Goal: Task Accomplishment & Management: Manage account settings

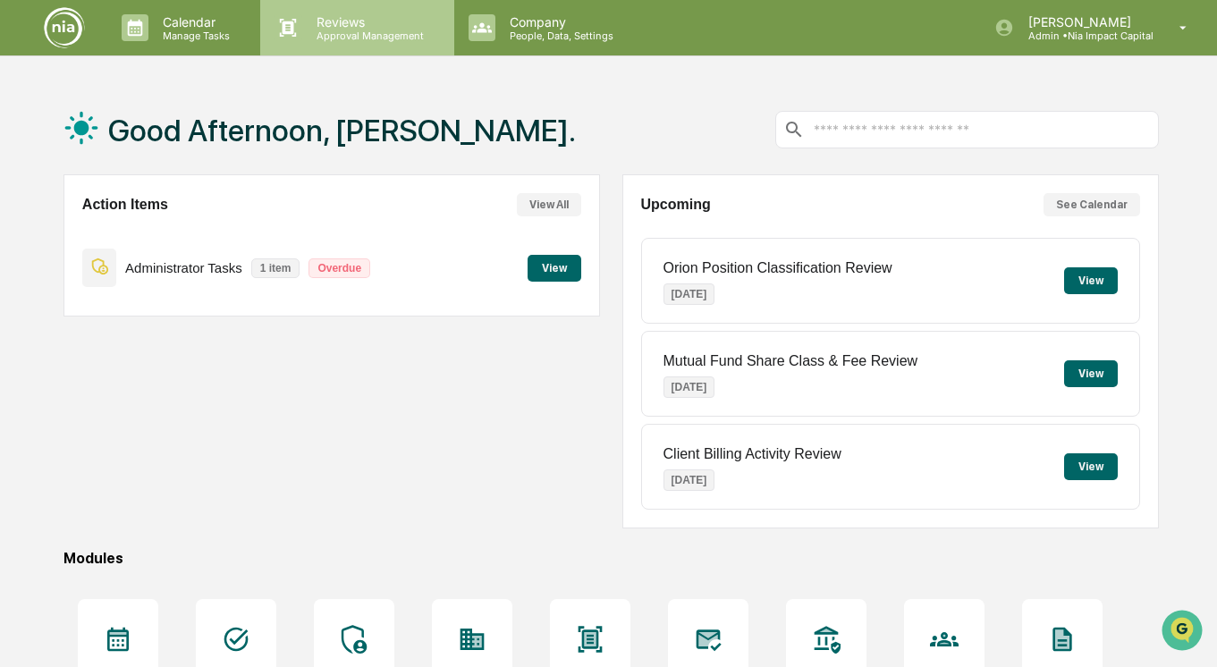
click at [308, 33] on p "Approval Management" at bounding box center [367, 36] width 131 height 13
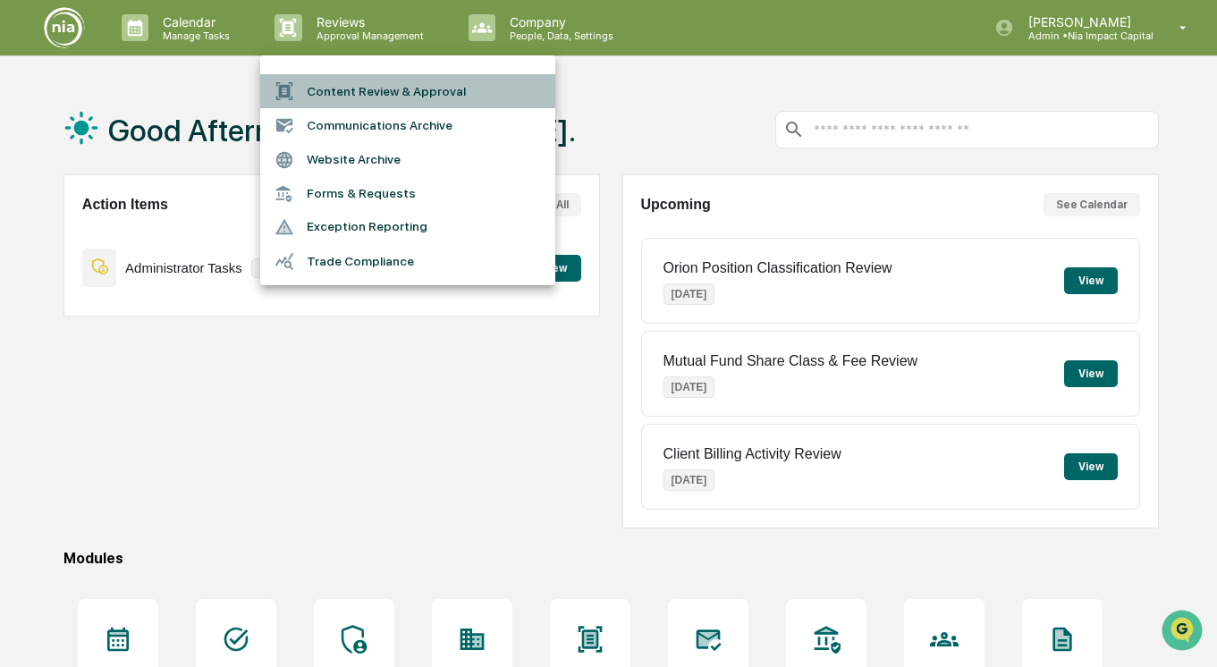
click at [333, 93] on li "Content Review & Approval" at bounding box center [407, 91] width 295 height 34
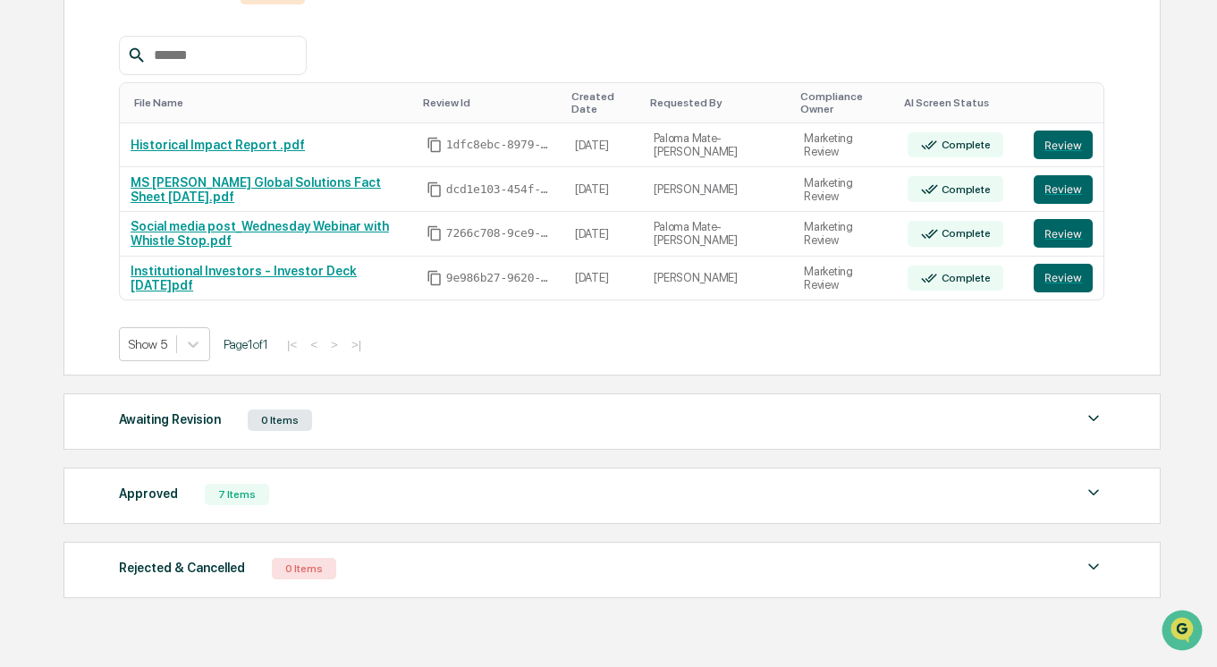
scroll to position [323, 0]
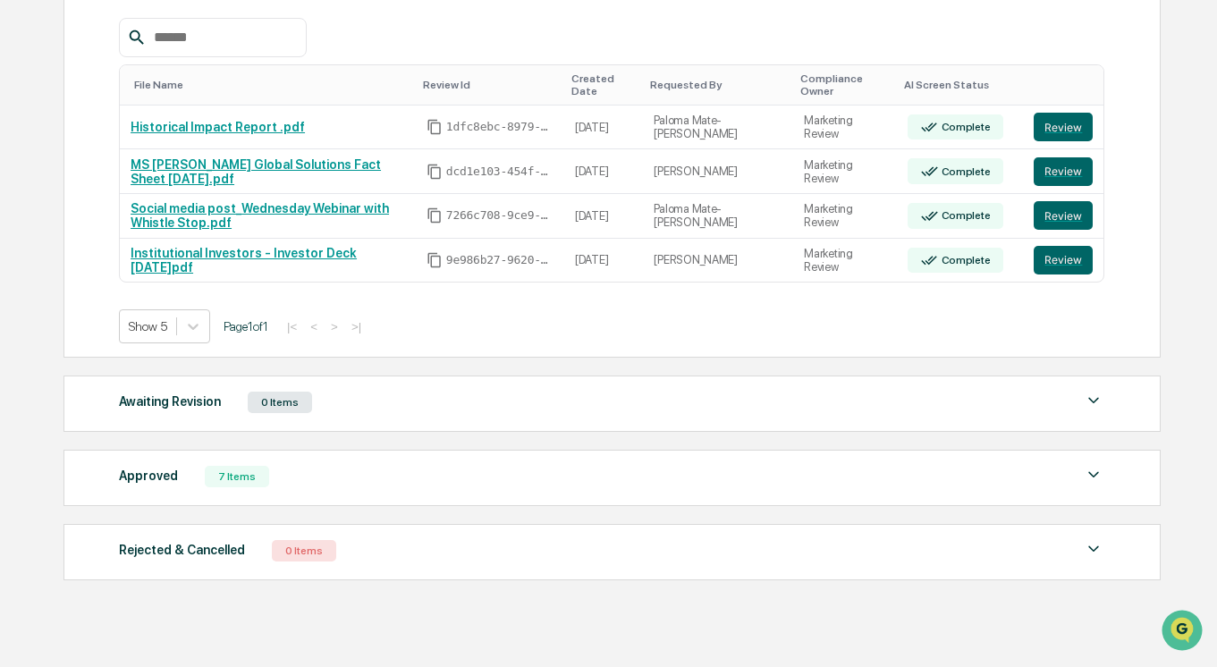
click at [371, 486] on div "Approved 7 Items" at bounding box center [611, 476] width 985 height 25
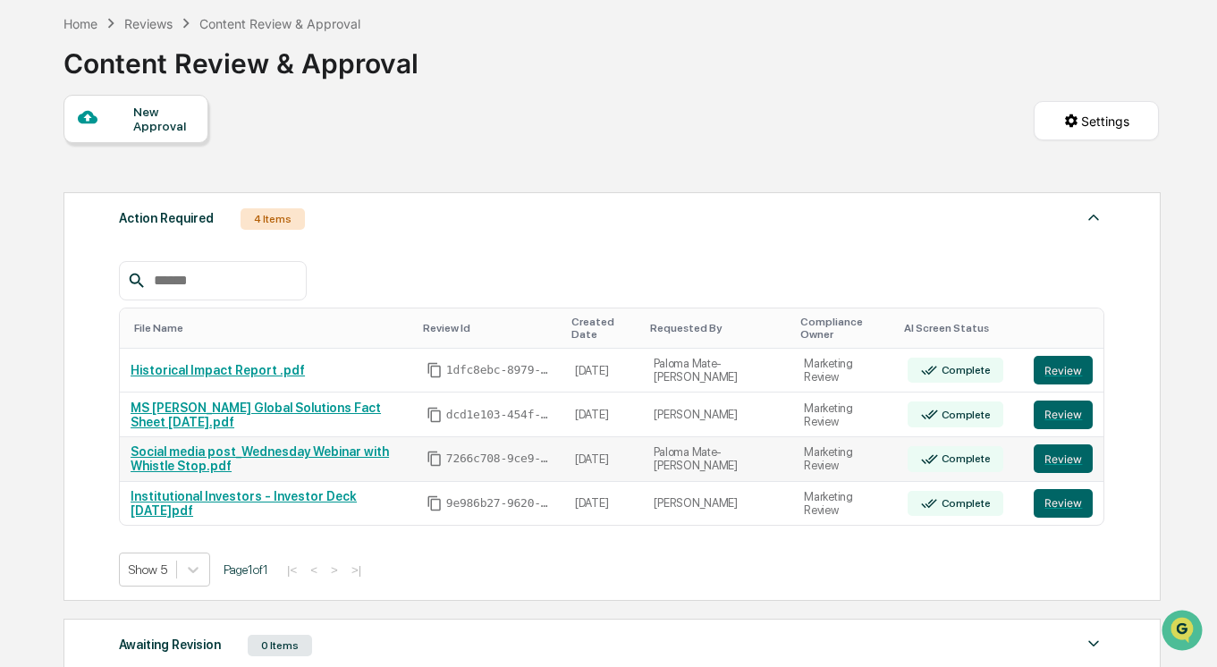
scroll to position [86, 0]
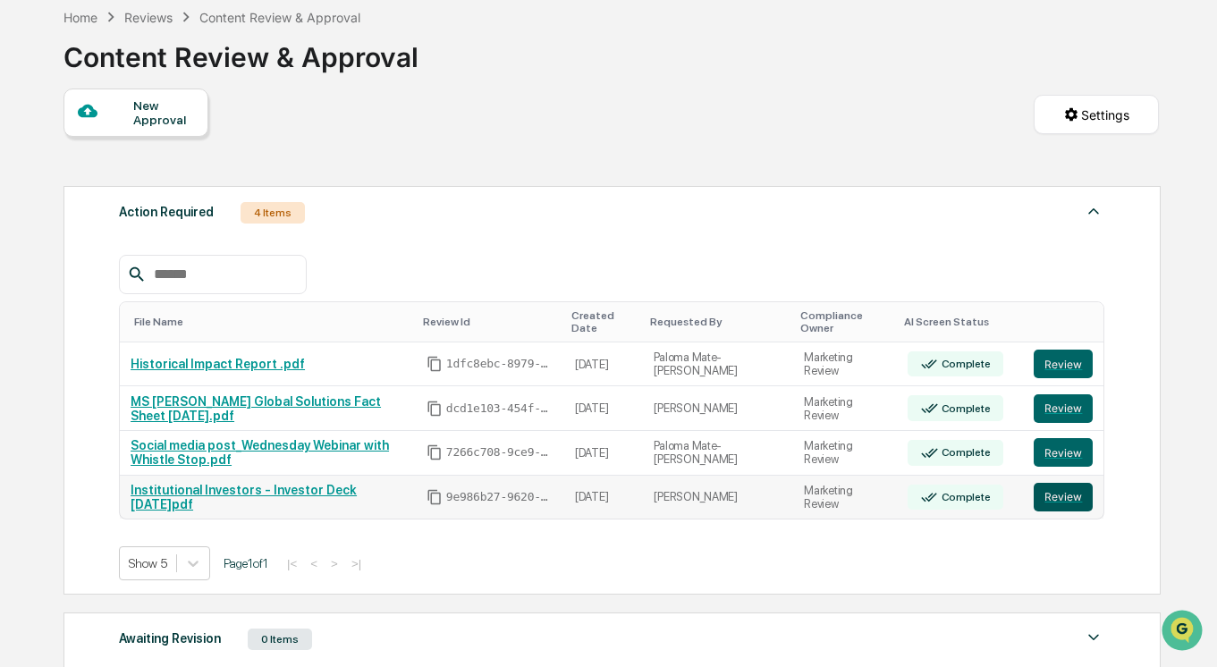
click at [1056, 503] on button "Review" at bounding box center [1063, 497] width 59 height 29
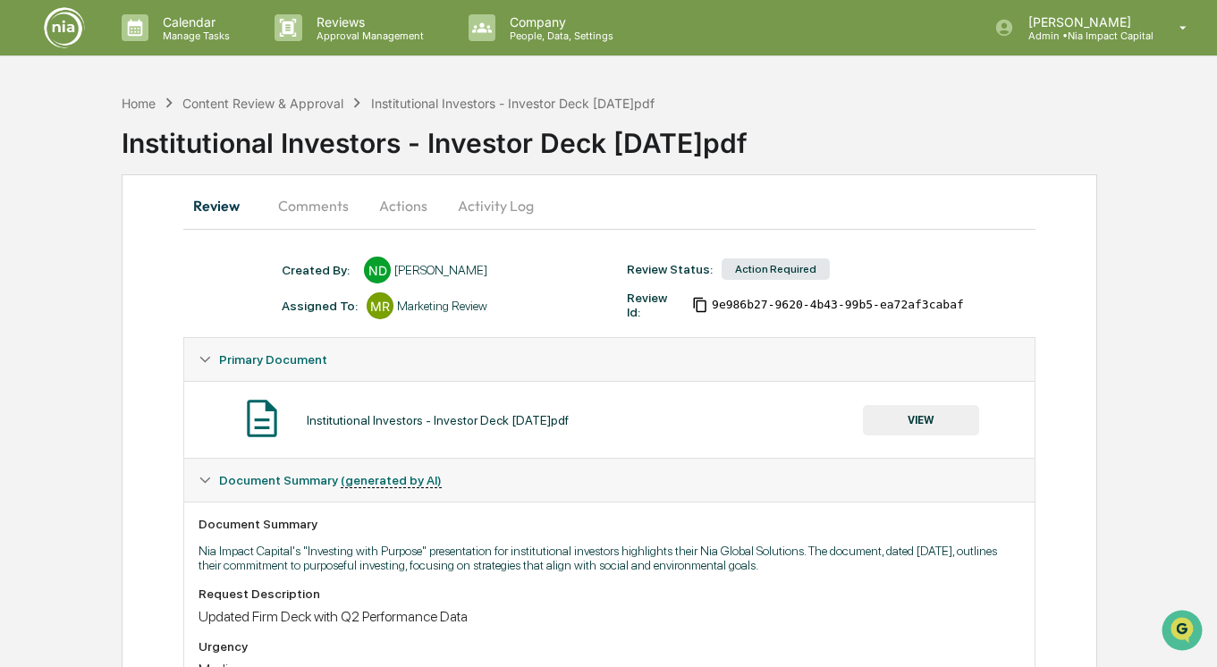
click at [400, 103] on div "Institutional Investors - Investor Deck [DATE]pdf" at bounding box center [512, 103] width 283 height 15
click at [325, 101] on div "Content Review & Approval" at bounding box center [262, 103] width 161 height 15
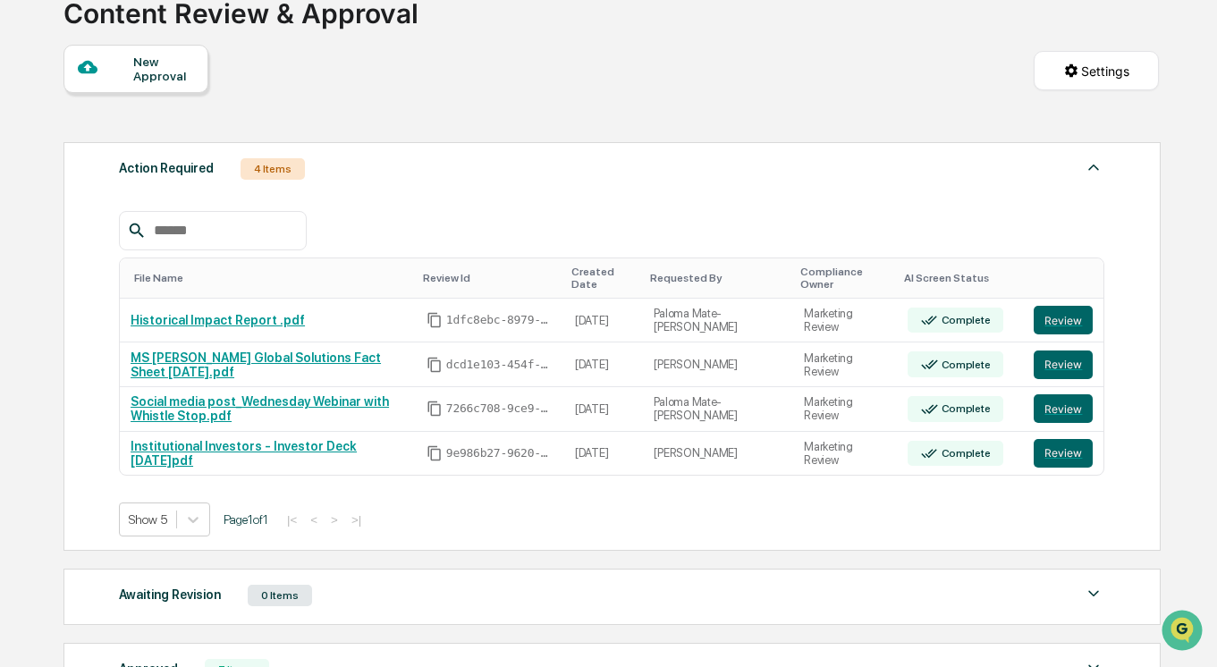
scroll to position [131, 0]
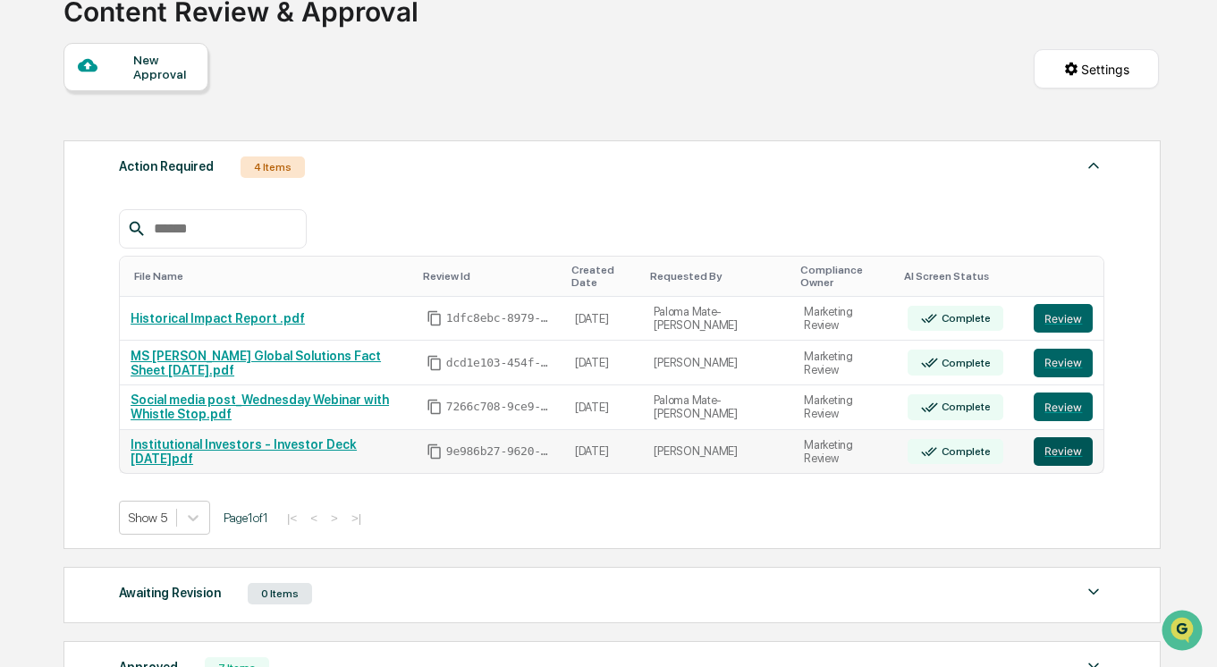
click at [1064, 452] on button "Review" at bounding box center [1063, 451] width 59 height 29
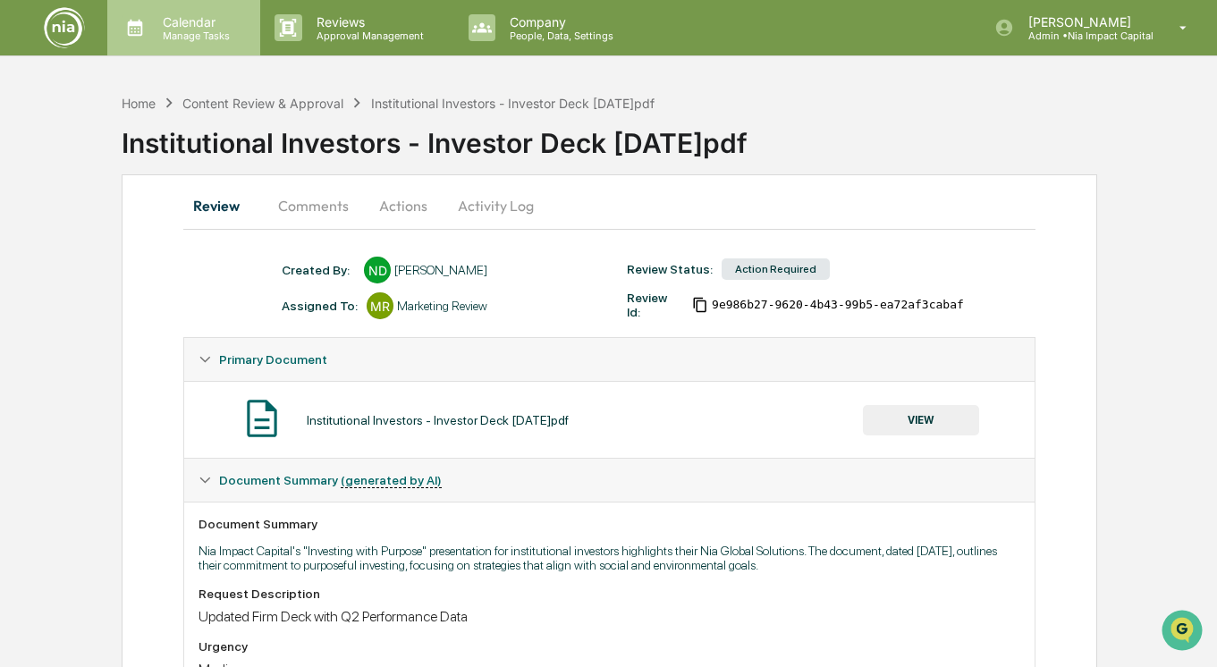
click at [189, 31] on p "Manage Tasks" at bounding box center [193, 36] width 90 height 13
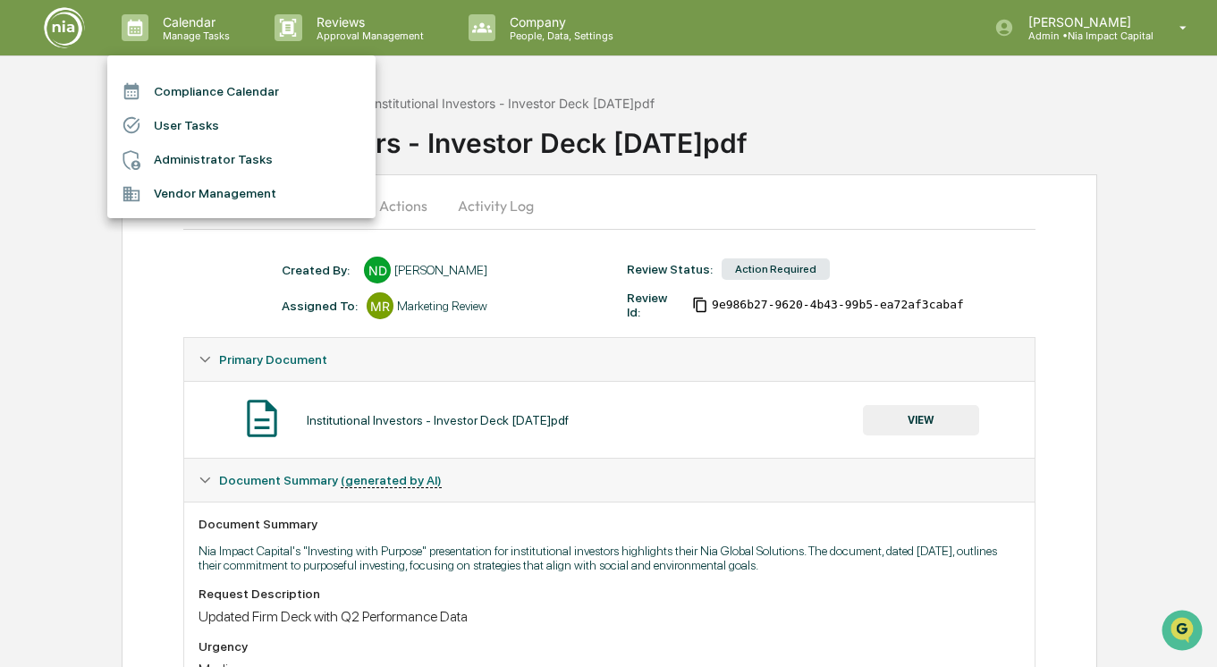
click at [224, 100] on li "Compliance Calendar" at bounding box center [241, 91] width 268 height 34
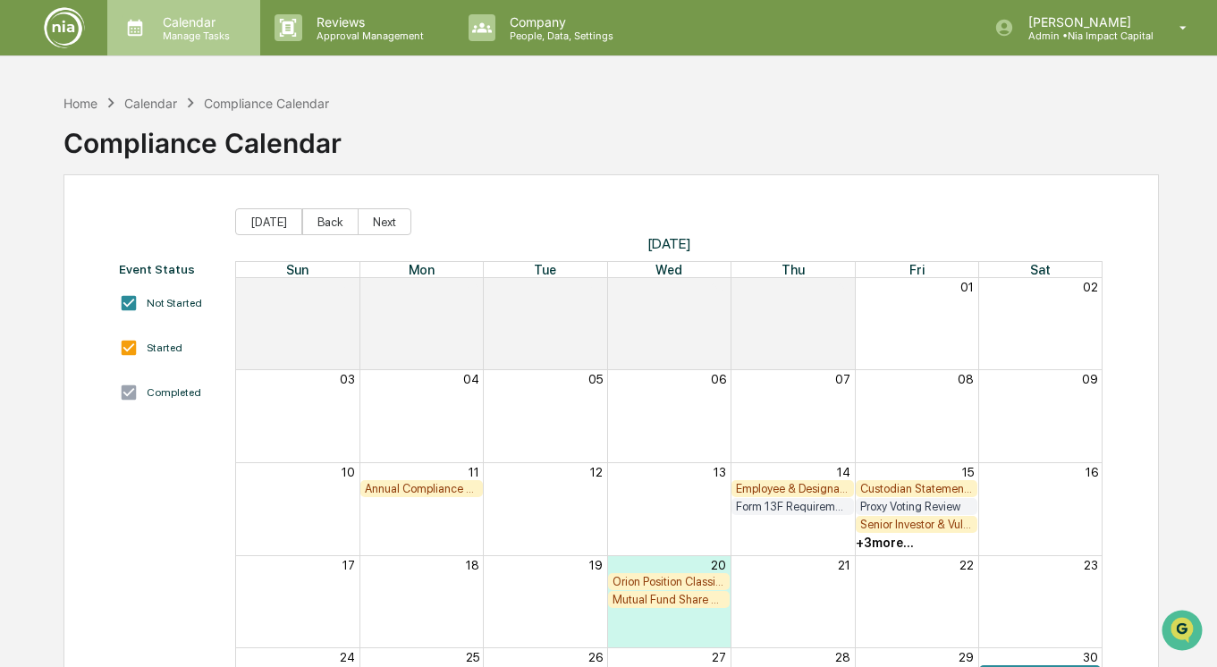
click at [206, 31] on p "Manage Tasks" at bounding box center [193, 36] width 90 height 13
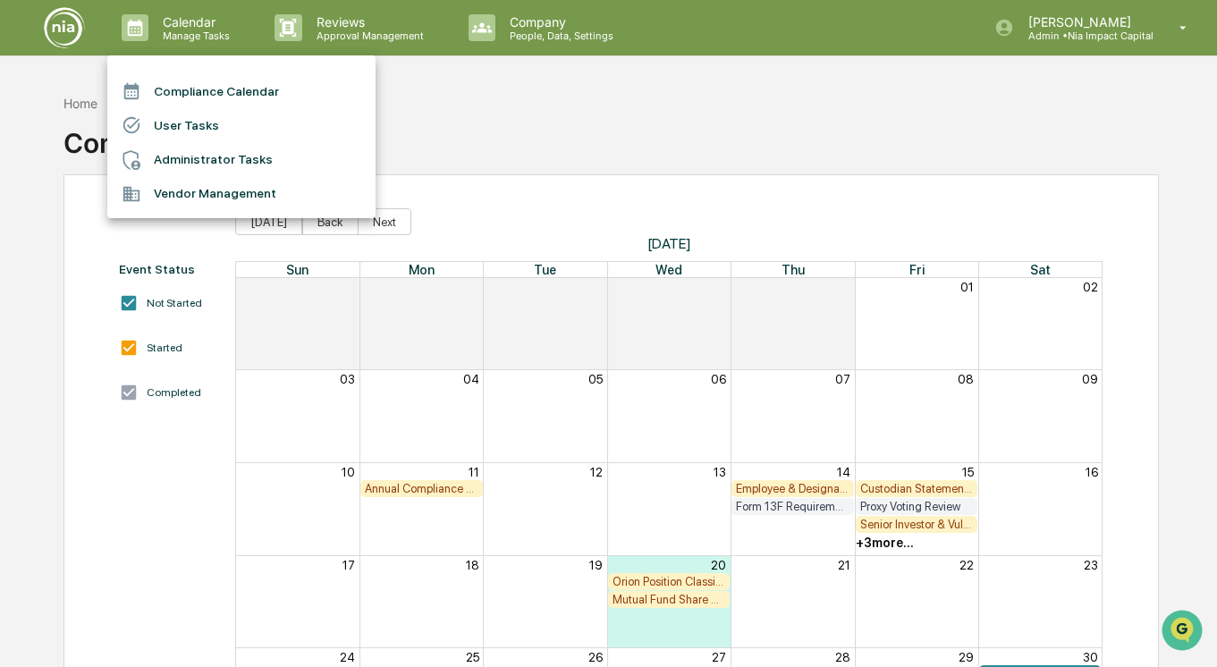
click at [196, 133] on li "User Tasks" at bounding box center [241, 125] width 268 height 34
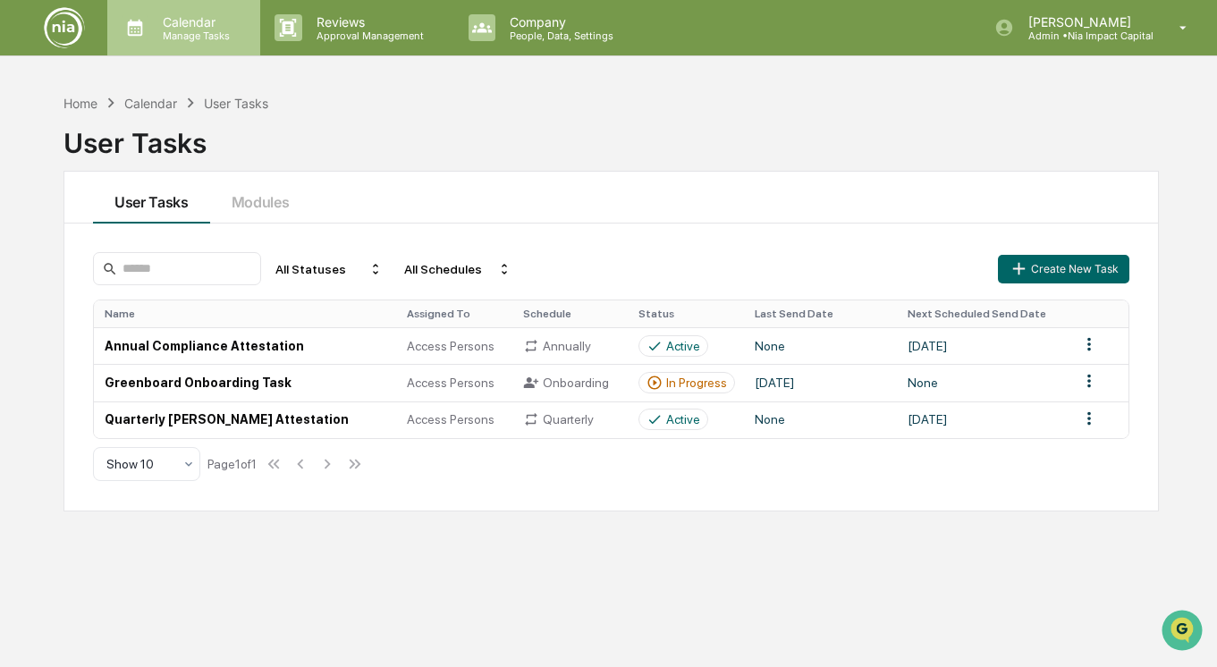
click at [233, 21] on p "Calendar" at bounding box center [193, 21] width 90 height 15
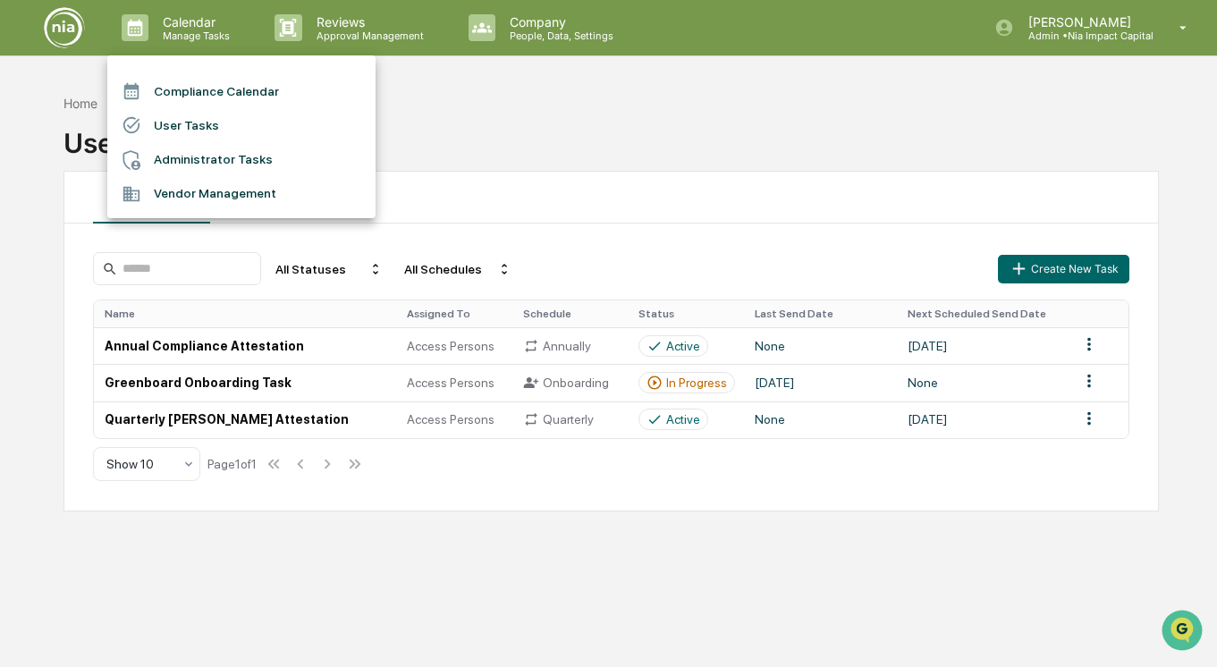
click at [227, 146] on li "Administrator Tasks" at bounding box center [241, 160] width 268 height 34
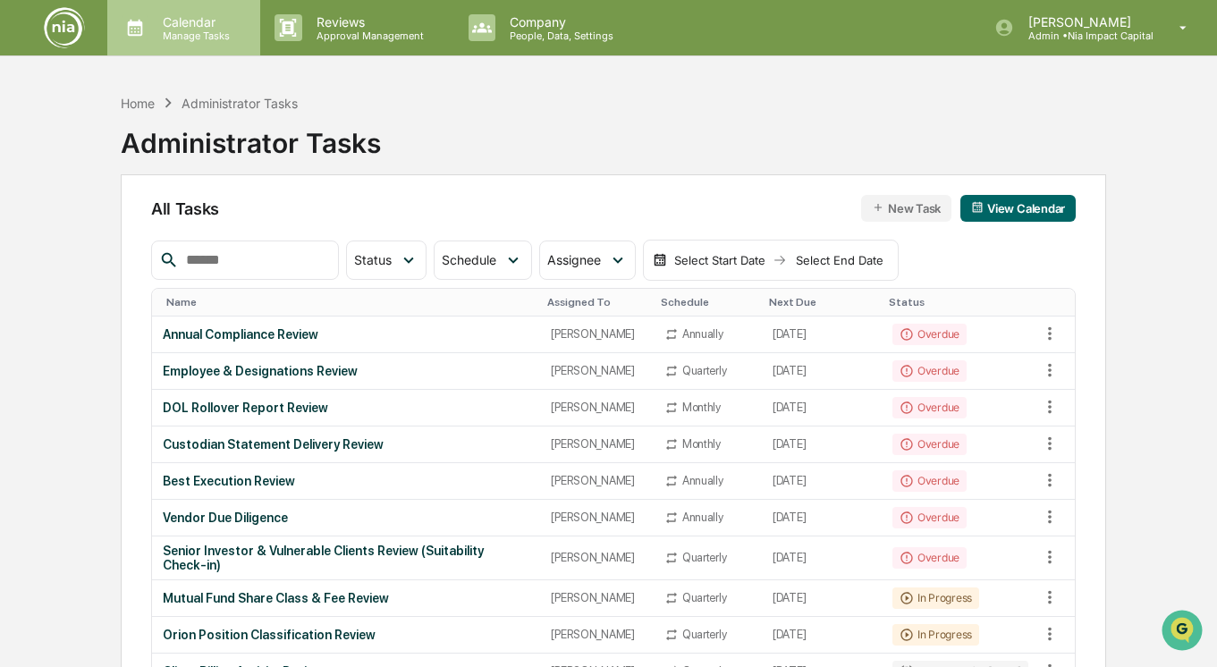
click at [196, 22] on p "Calendar" at bounding box center [193, 21] width 90 height 15
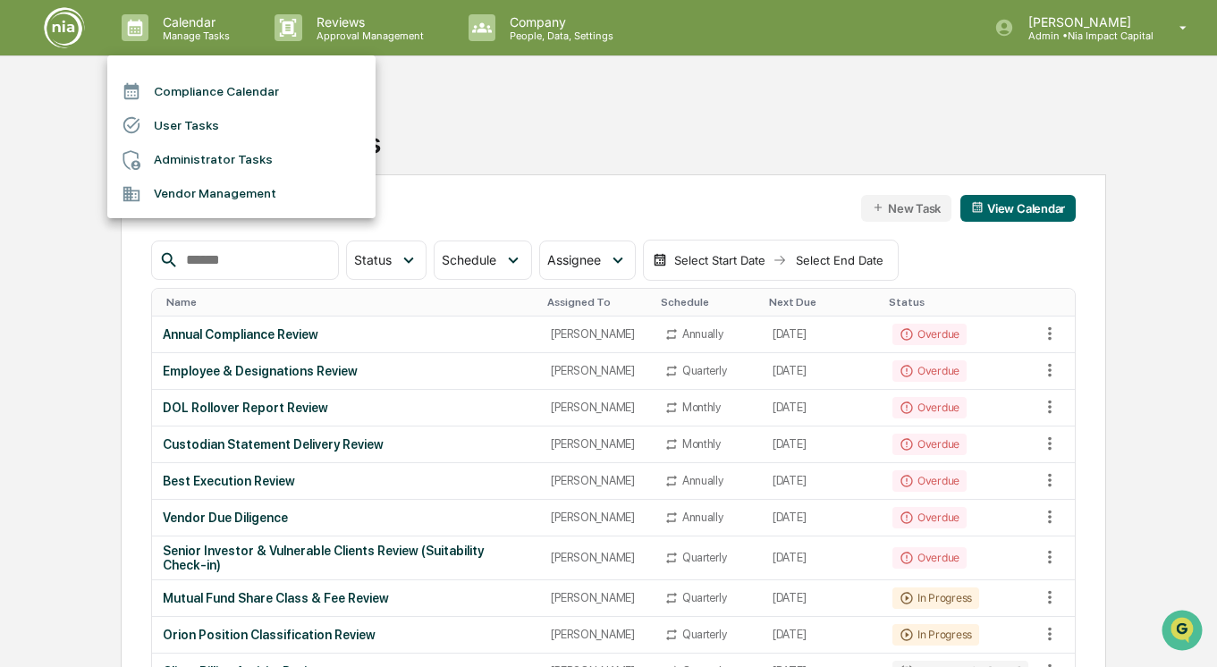
click at [368, 41] on div at bounding box center [608, 333] width 1217 height 667
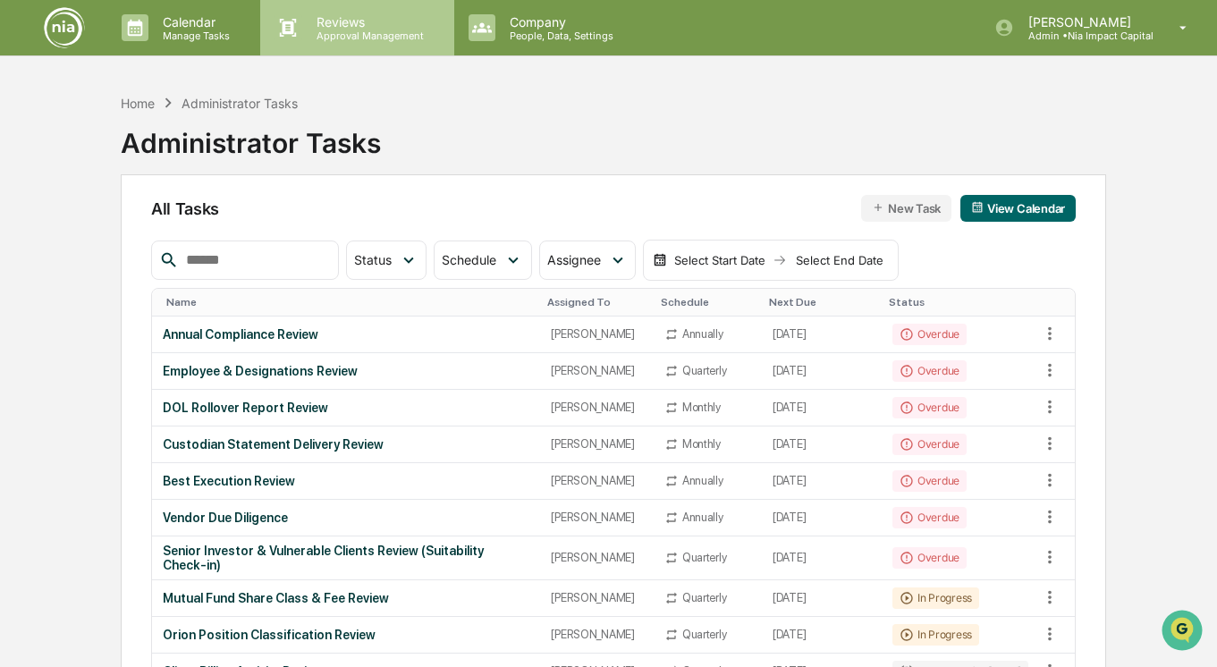
click at [330, 42] on div "Reviews Approval Management" at bounding box center [356, 27] width 193 height 55
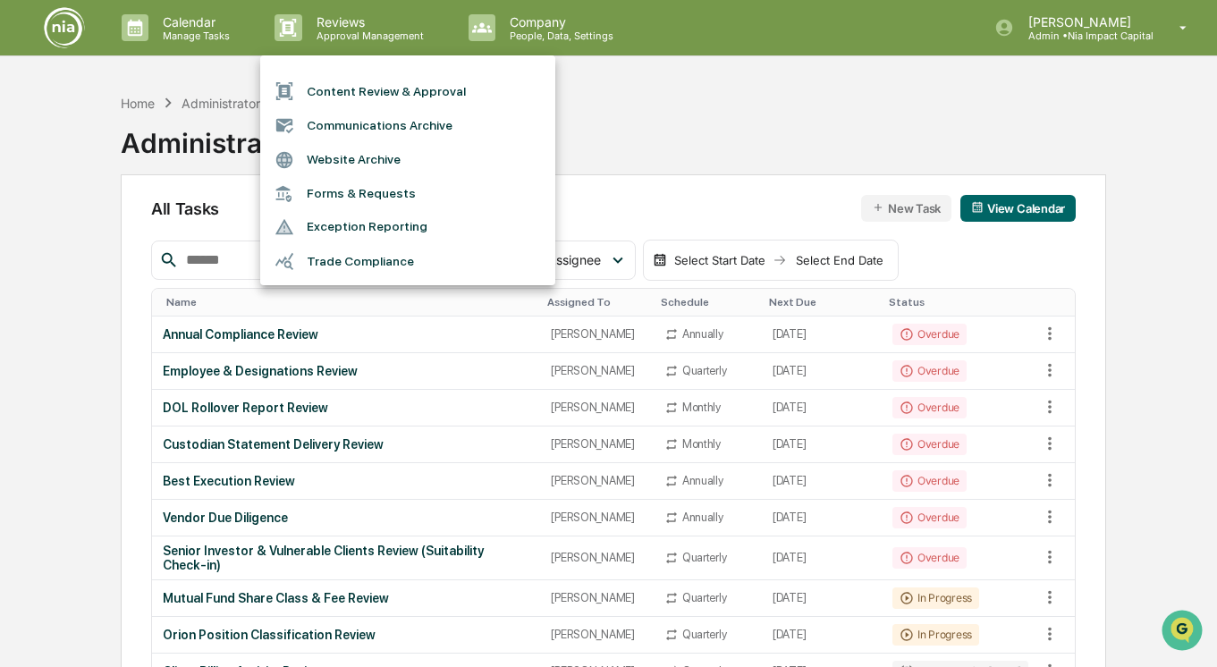
click at [202, 26] on div at bounding box center [608, 333] width 1217 height 667
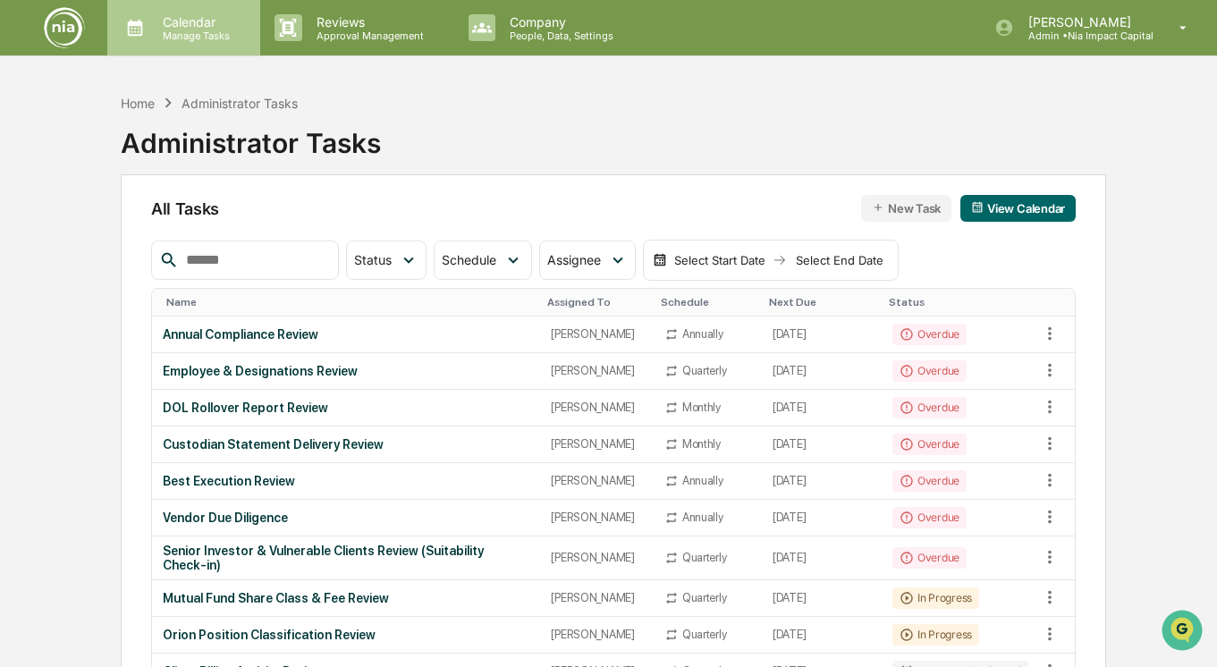
click at [193, 26] on p "Calendar" at bounding box center [193, 21] width 90 height 15
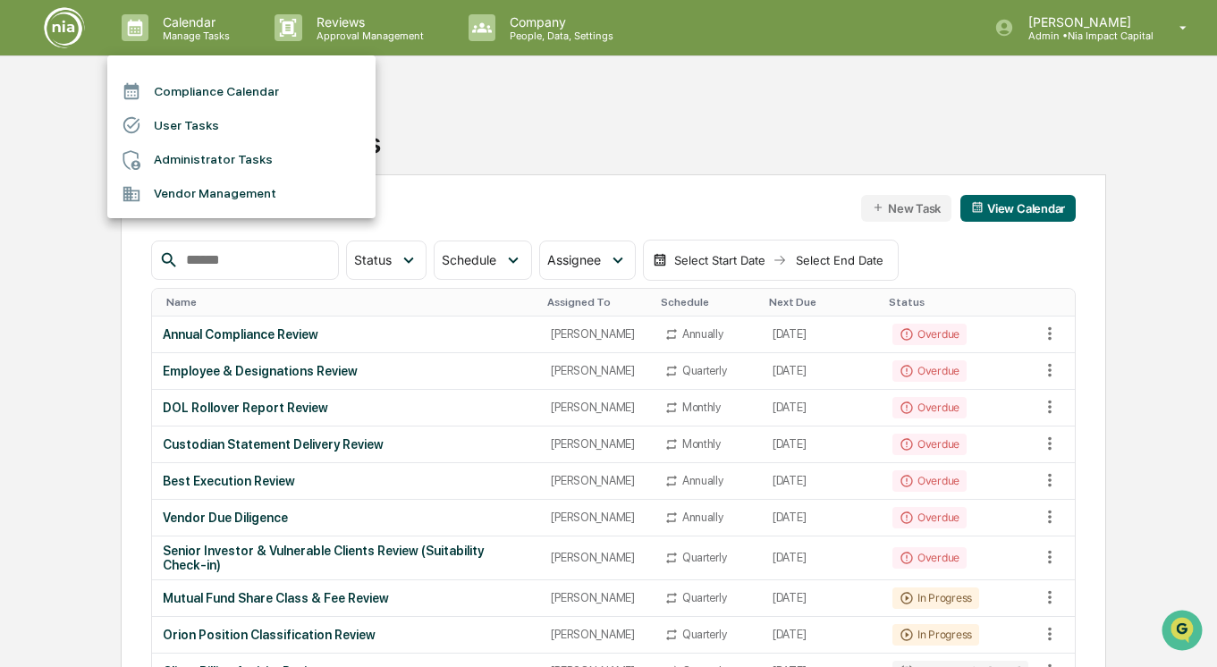
click at [321, 43] on div at bounding box center [608, 333] width 1217 height 667
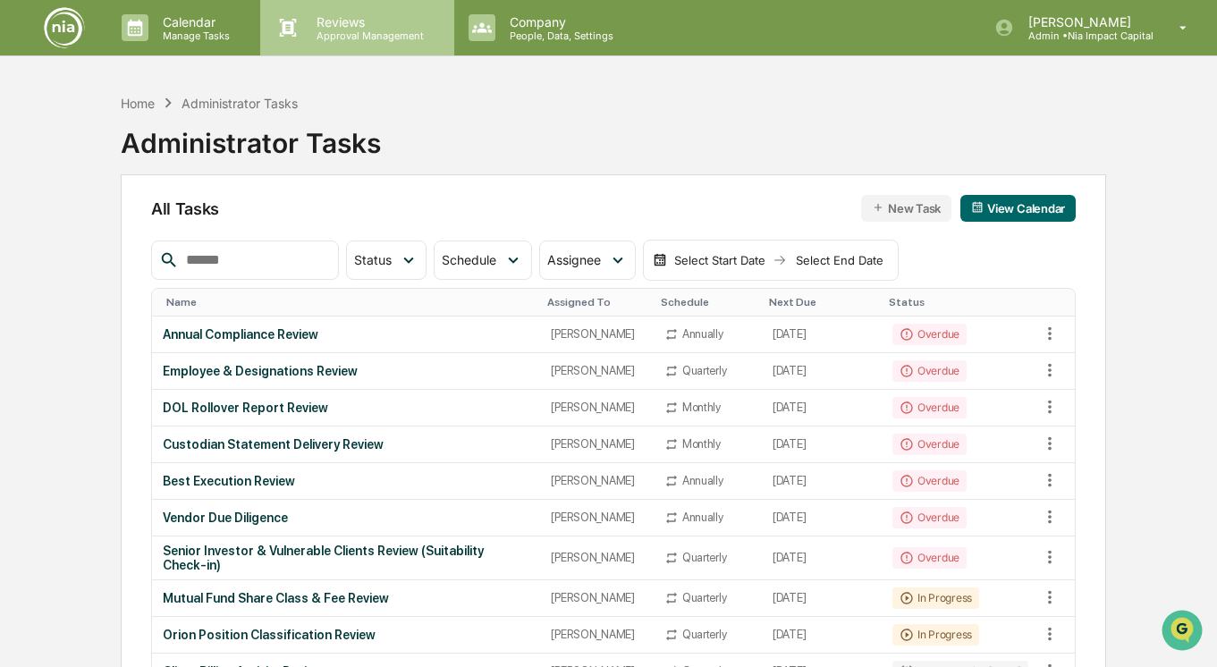
click at [352, 25] on p "Reviews" at bounding box center [367, 21] width 131 height 15
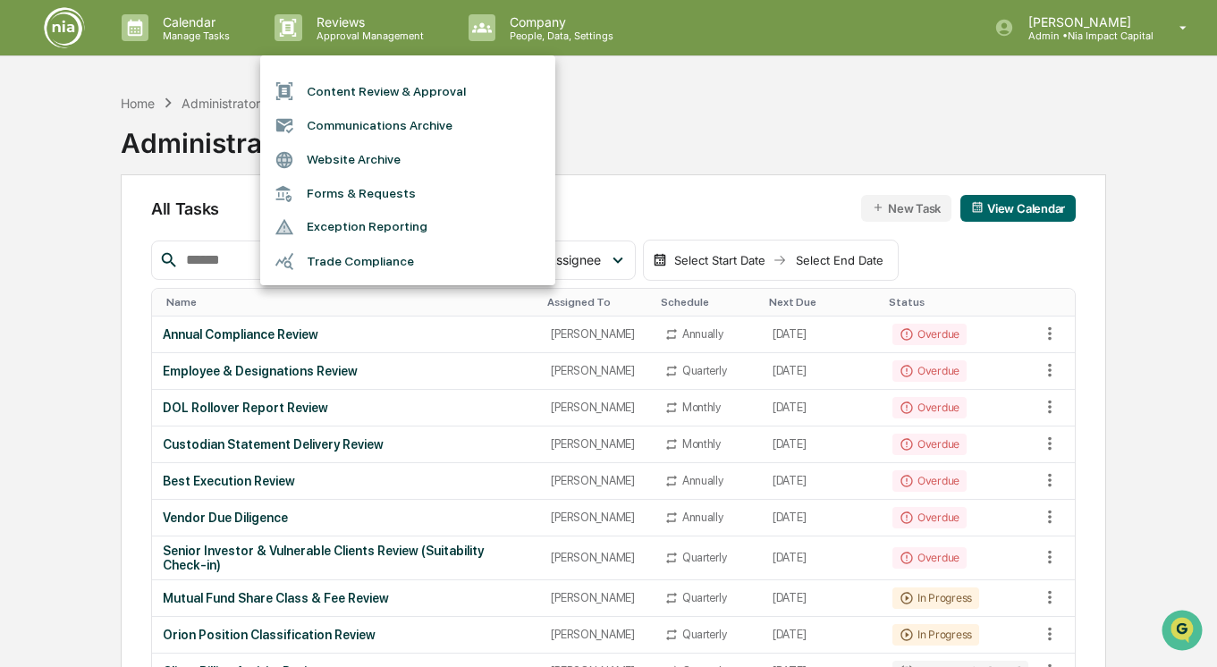
click at [359, 95] on li "Content Review & Approval" at bounding box center [407, 91] width 295 height 34
